Goal: Transaction & Acquisition: Purchase product/service

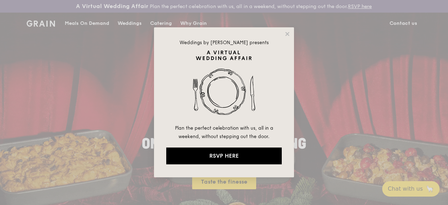
click at [158, 28] on div "Weddings by [PERSON_NAME] presents Plan the perfect celebration with us, all in…" at bounding box center [224, 102] width 140 height 150
click at [287, 31] on icon at bounding box center [287, 34] width 6 height 6
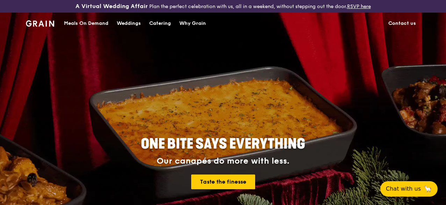
click at [149, 28] on link "Catering" at bounding box center [160, 23] width 30 height 21
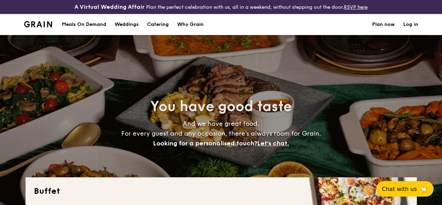
select select
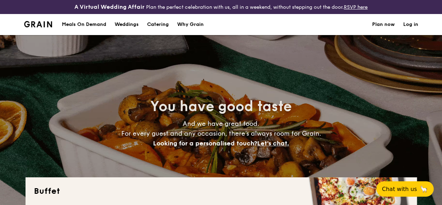
click at [157, 30] on h1 "Catering" at bounding box center [158, 24] width 22 height 21
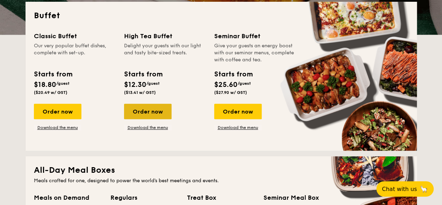
scroll to position [175, 0]
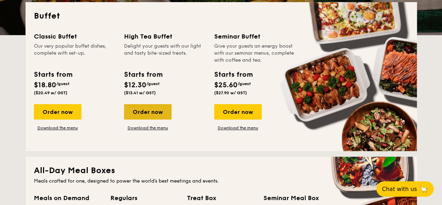
click at [139, 117] on div "Order now" at bounding box center [148, 111] width 48 height 15
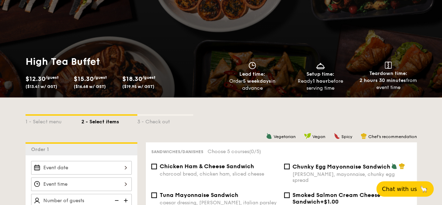
scroll to position [70, 0]
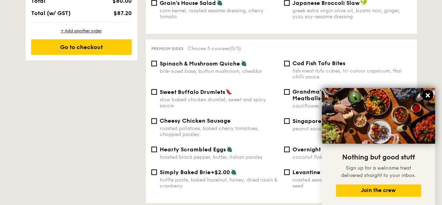
click at [426, 95] on icon at bounding box center [428, 95] width 6 height 6
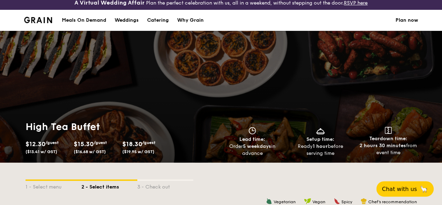
scroll to position [0, 0]
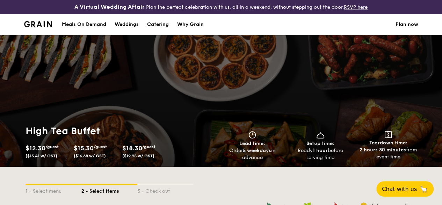
click at [311, 157] on div "Ready 1 hour before serving time" at bounding box center [320, 154] width 63 height 14
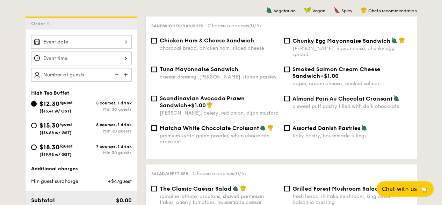
select select
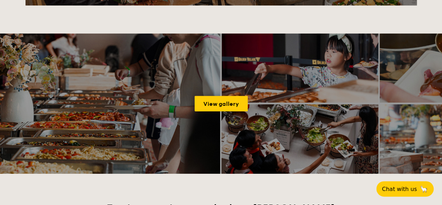
scroll to position [929, 0]
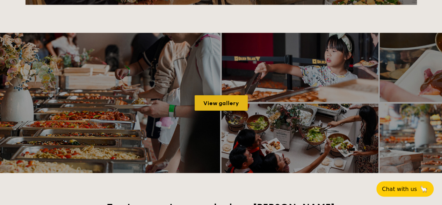
click at [209, 106] on link "View gallery" at bounding box center [221, 102] width 53 height 15
